Goal: Transaction & Acquisition: Purchase product/service

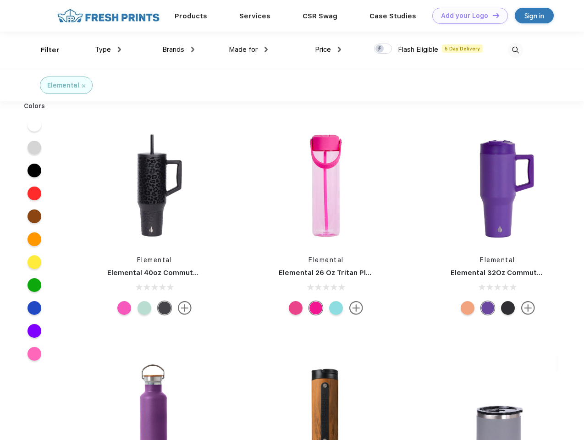
click at [467, 16] on link "Add your Logo Design Tool" at bounding box center [471, 16] width 76 height 16
click at [0, 0] on div "Design Tool" at bounding box center [0, 0] width 0 height 0
click at [492, 15] on link "Add your Logo Design Tool" at bounding box center [471, 16] width 76 height 16
click at [44, 50] on div "Filter" at bounding box center [50, 50] width 19 height 11
click at [108, 50] on span "Type" at bounding box center [103, 49] width 16 height 8
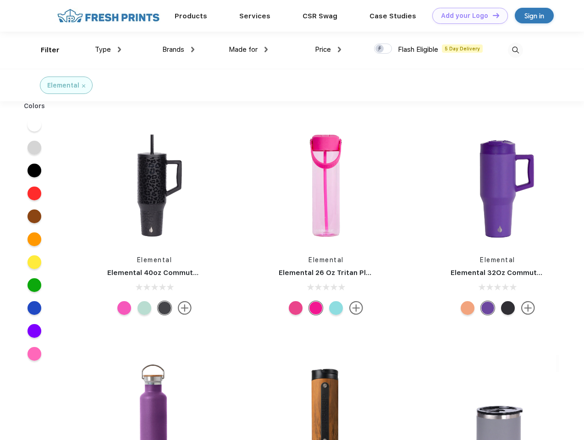
click at [178, 50] on span "Brands" at bounding box center [173, 49] width 22 height 8
click at [249, 50] on span "Made for" at bounding box center [243, 49] width 29 height 8
click at [328, 50] on span "Price" at bounding box center [323, 49] width 16 height 8
click at [383, 49] on div at bounding box center [383, 49] width 18 height 10
click at [380, 49] on input "checkbox" at bounding box center [377, 46] width 6 height 6
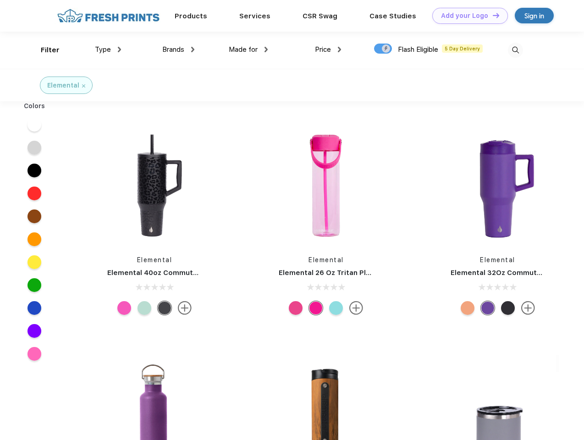
click at [516, 50] on img at bounding box center [515, 50] width 15 height 15
